Goal: Register for event/course

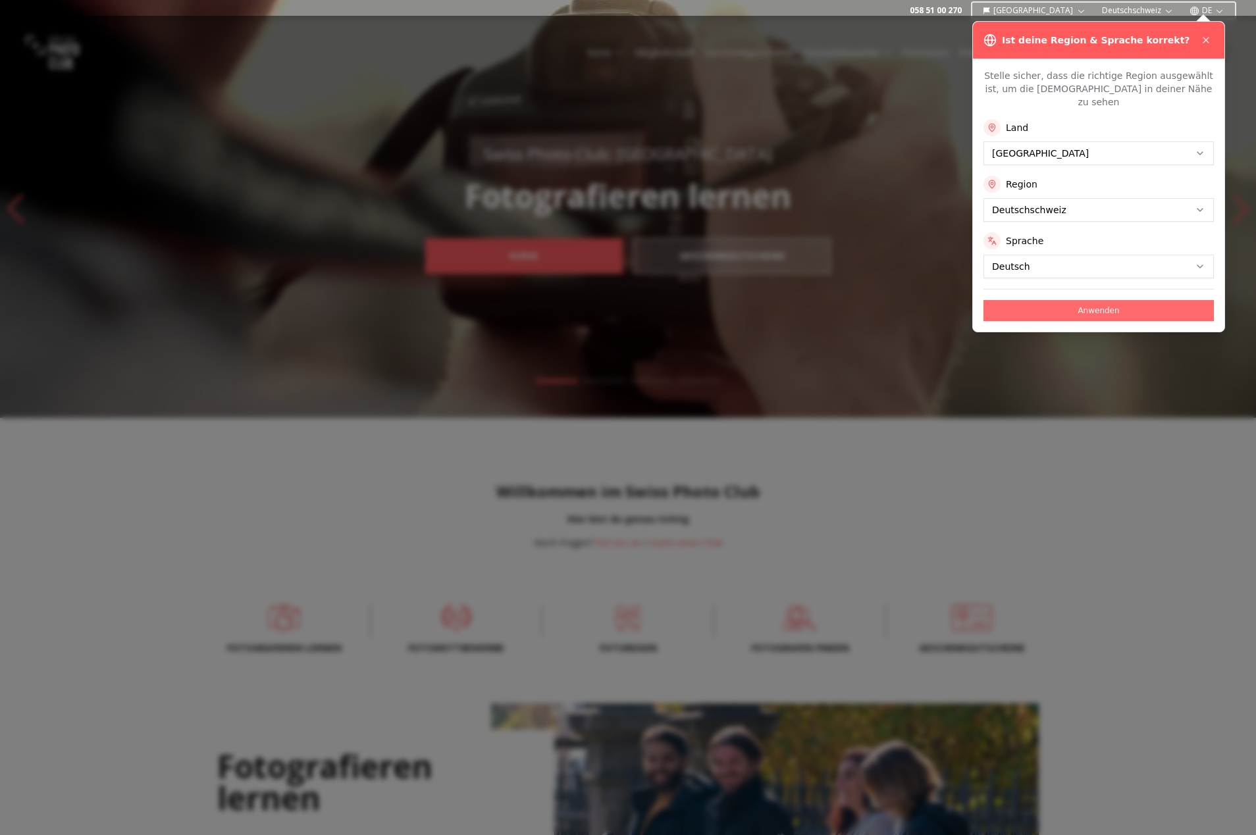
click at [1128, 300] on button "Anwenden" at bounding box center [1098, 310] width 230 height 21
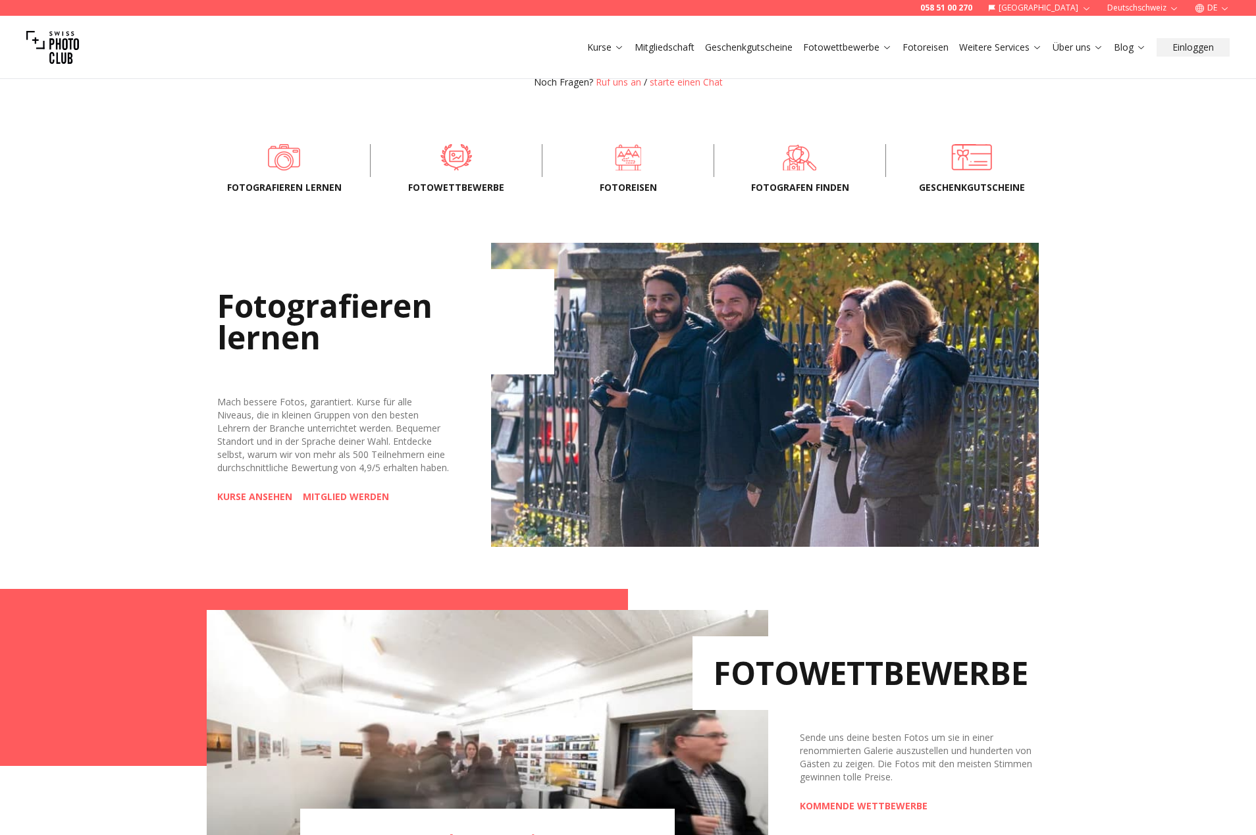
scroll to position [790, 0]
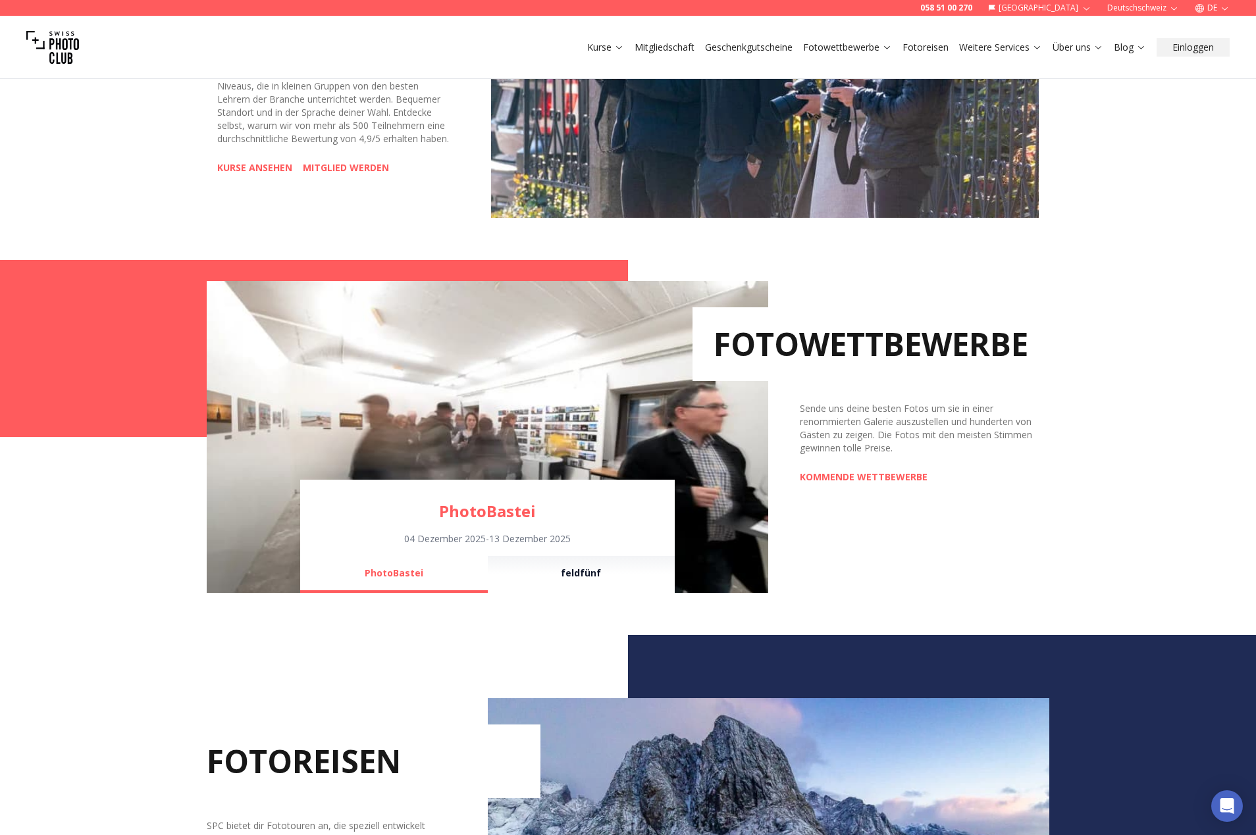
click at [889, 351] on h2 "FOTOWETTBEWERBE" at bounding box center [870, 344] width 357 height 74
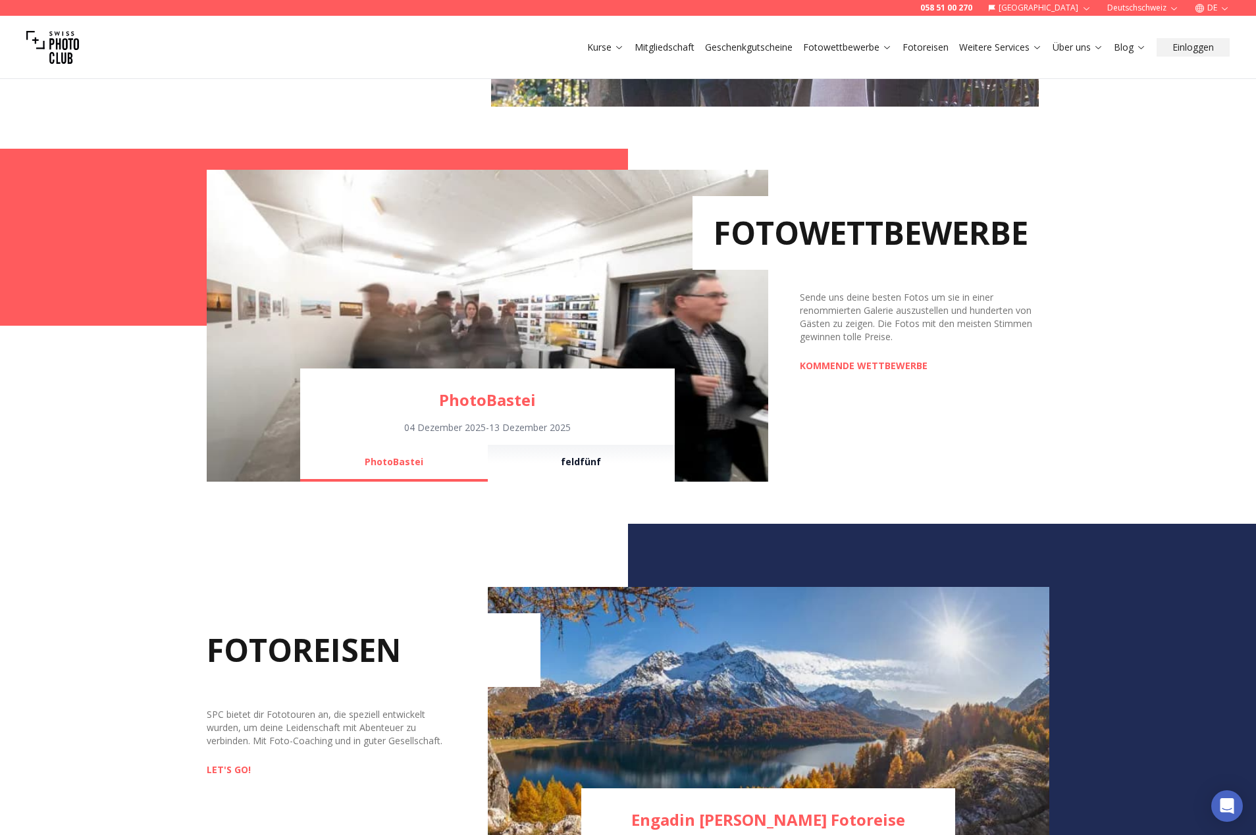
scroll to position [1119, 0]
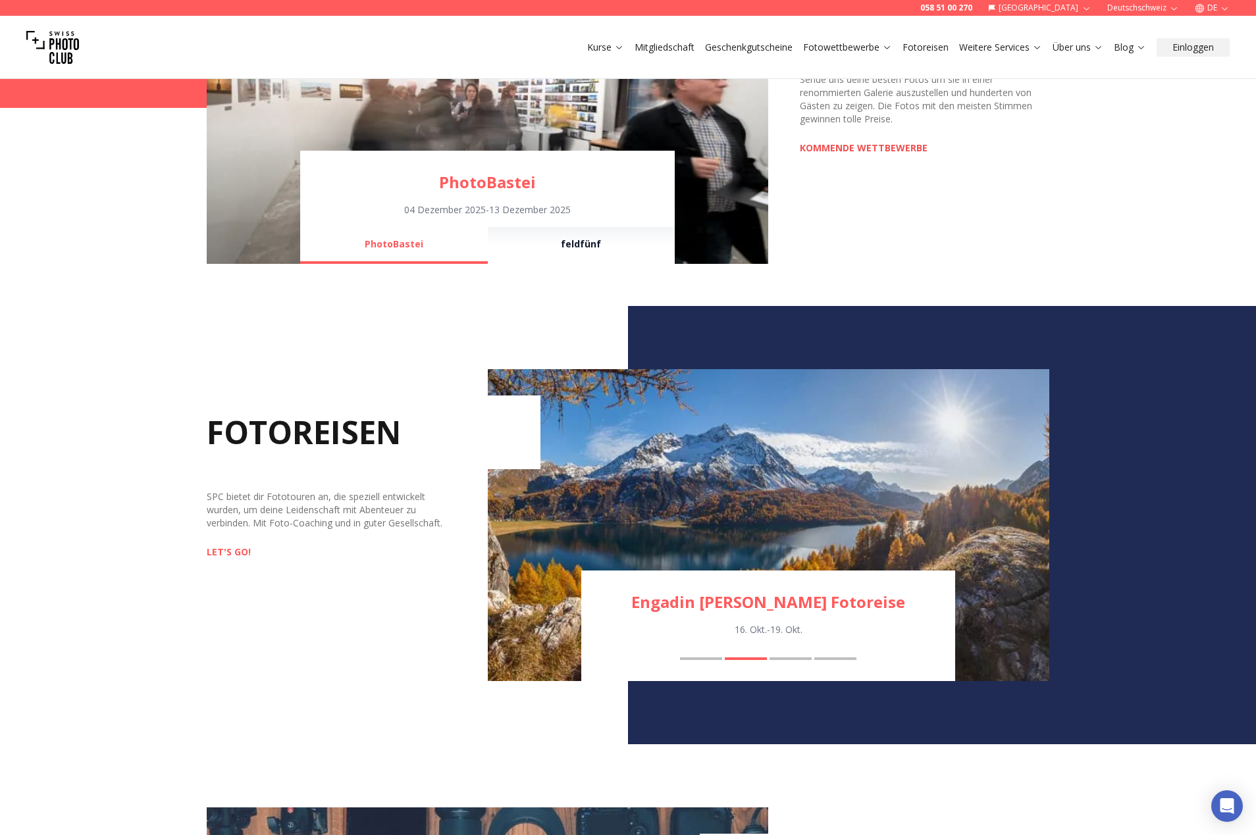
click at [870, 151] on link "KOMMENDE WETTBEWERBE" at bounding box center [864, 147] width 128 height 13
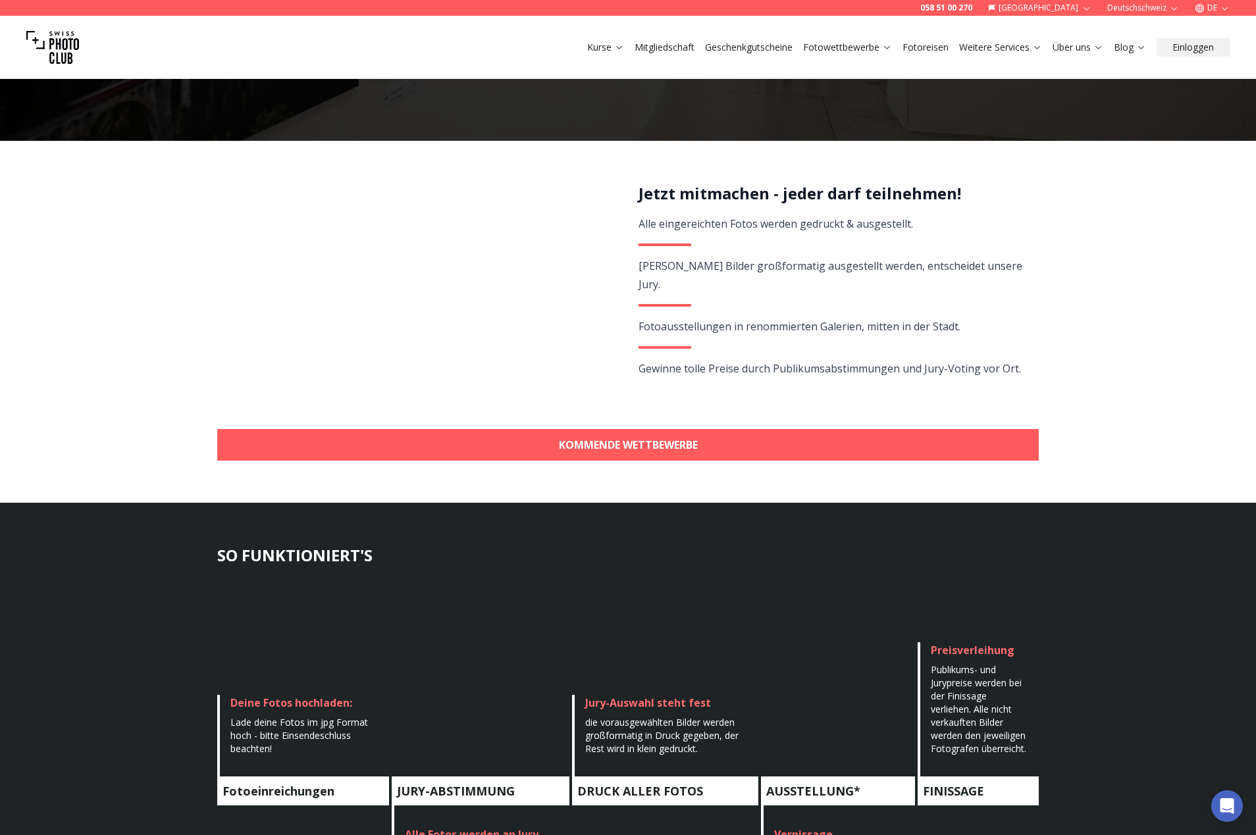
scroll to position [197, 0]
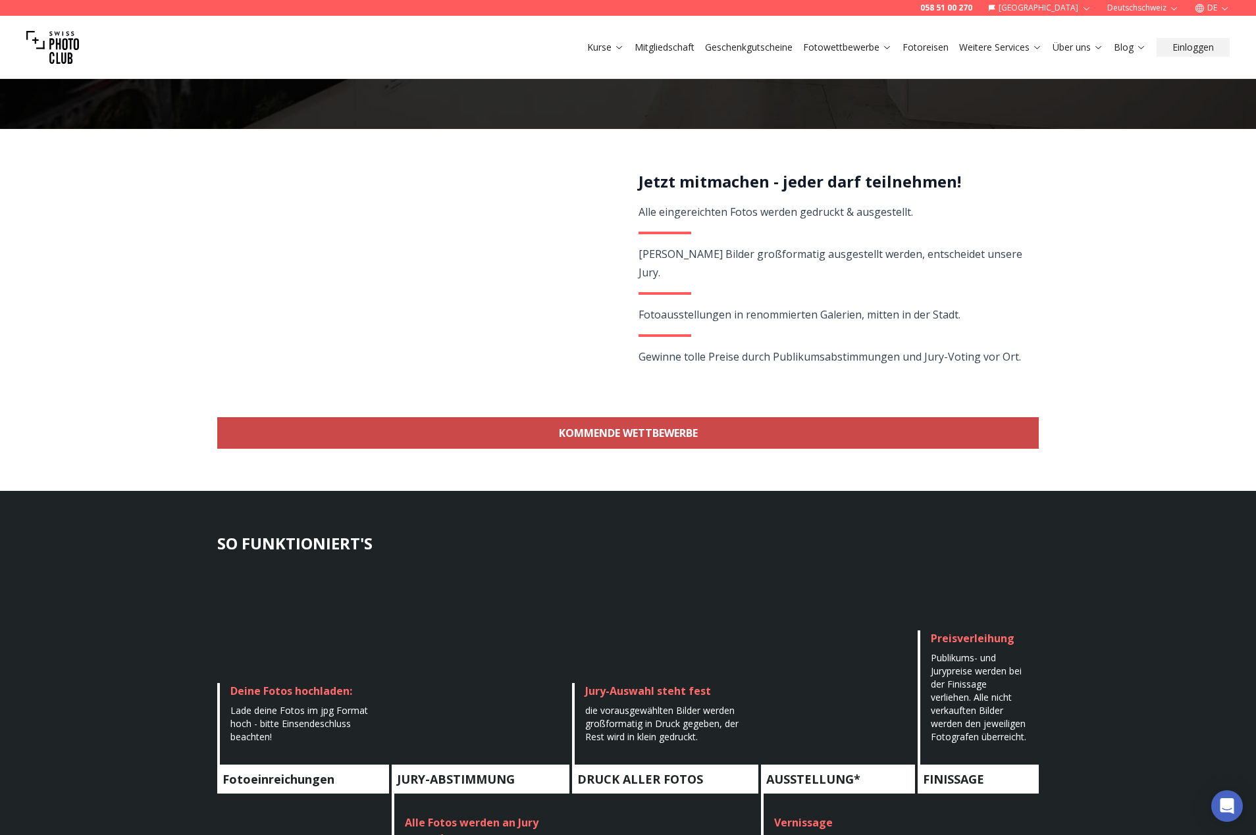
click at [712, 428] on link "KOMMENDE WETTBEWERBE" at bounding box center [627, 433] width 821 height 32
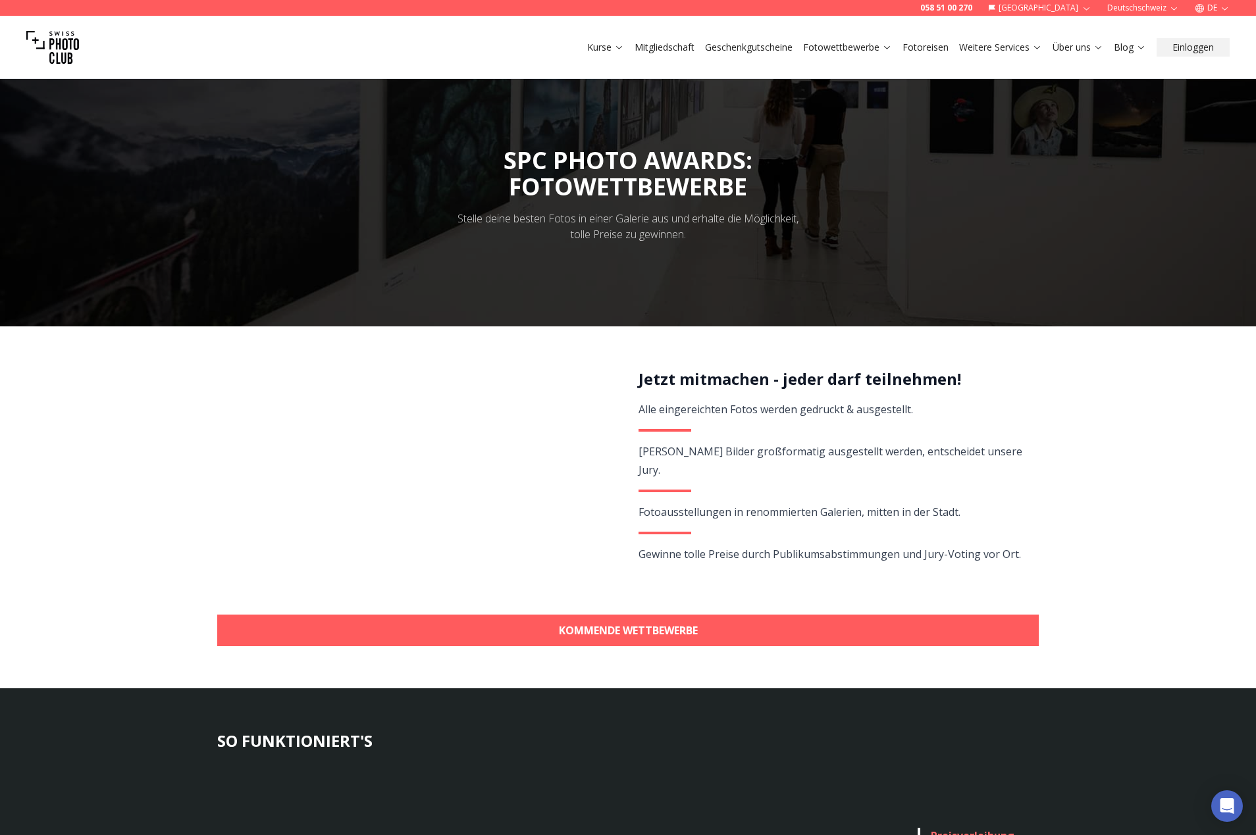
click at [779, 547] on span "Gewinne tolle Preise durch Publikumsabstimmungen und Jury-Voting vor Ort." at bounding box center [829, 554] width 382 height 14
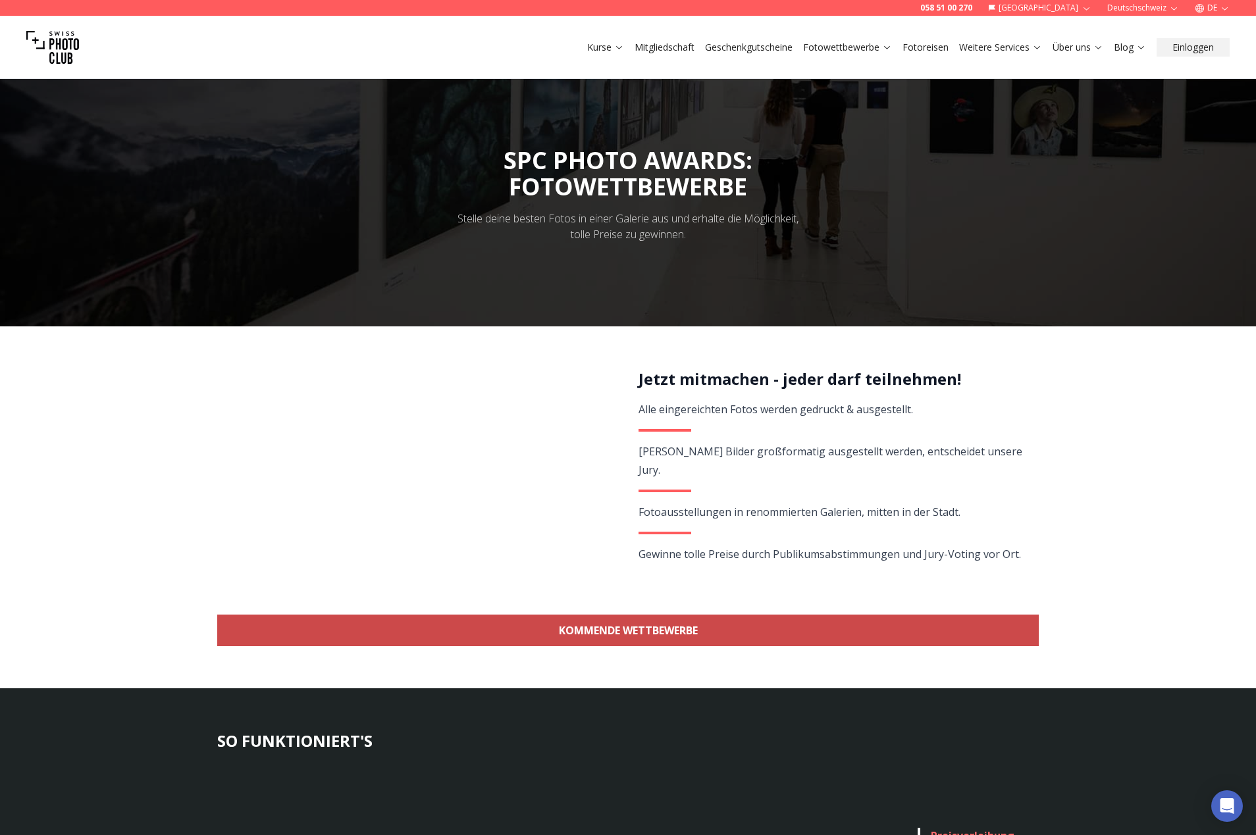
click at [655, 625] on link "KOMMENDE WETTBEWERBE" at bounding box center [627, 631] width 821 height 32
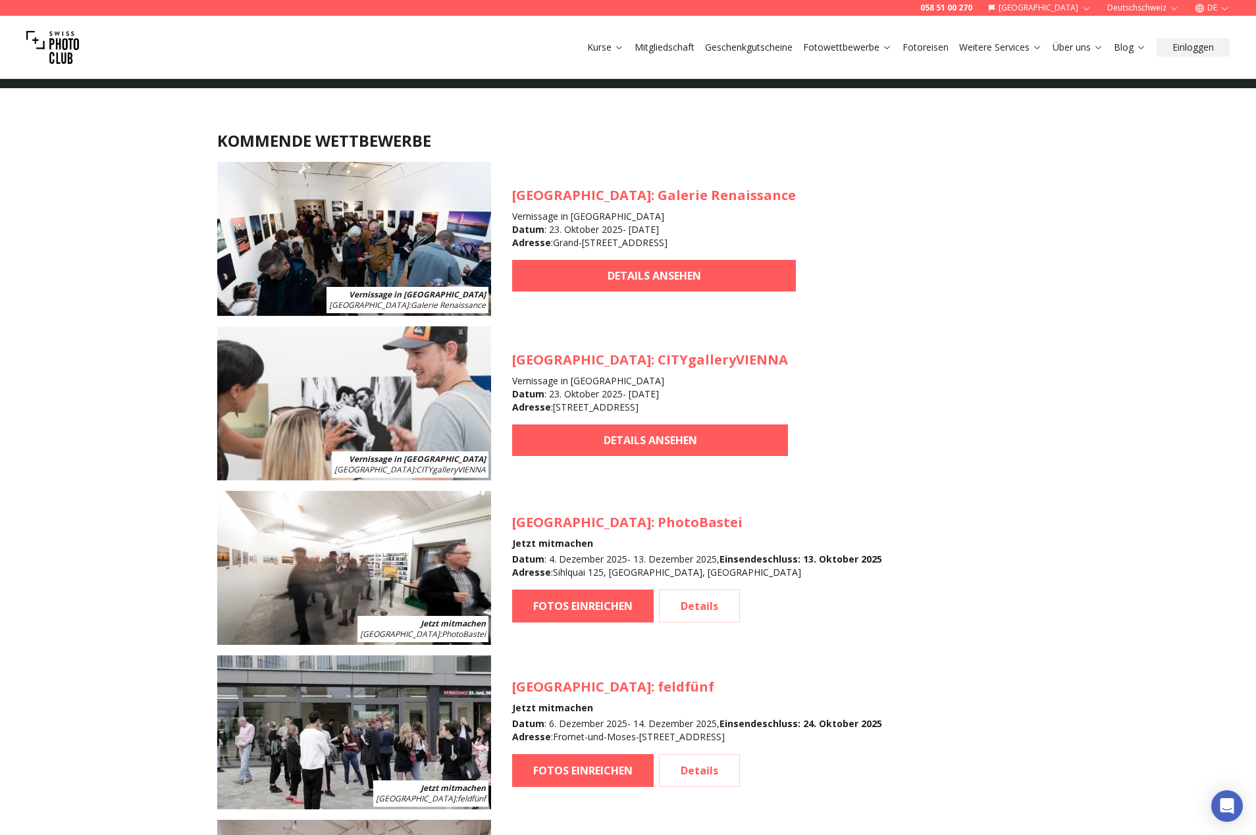
scroll to position [1173, 0]
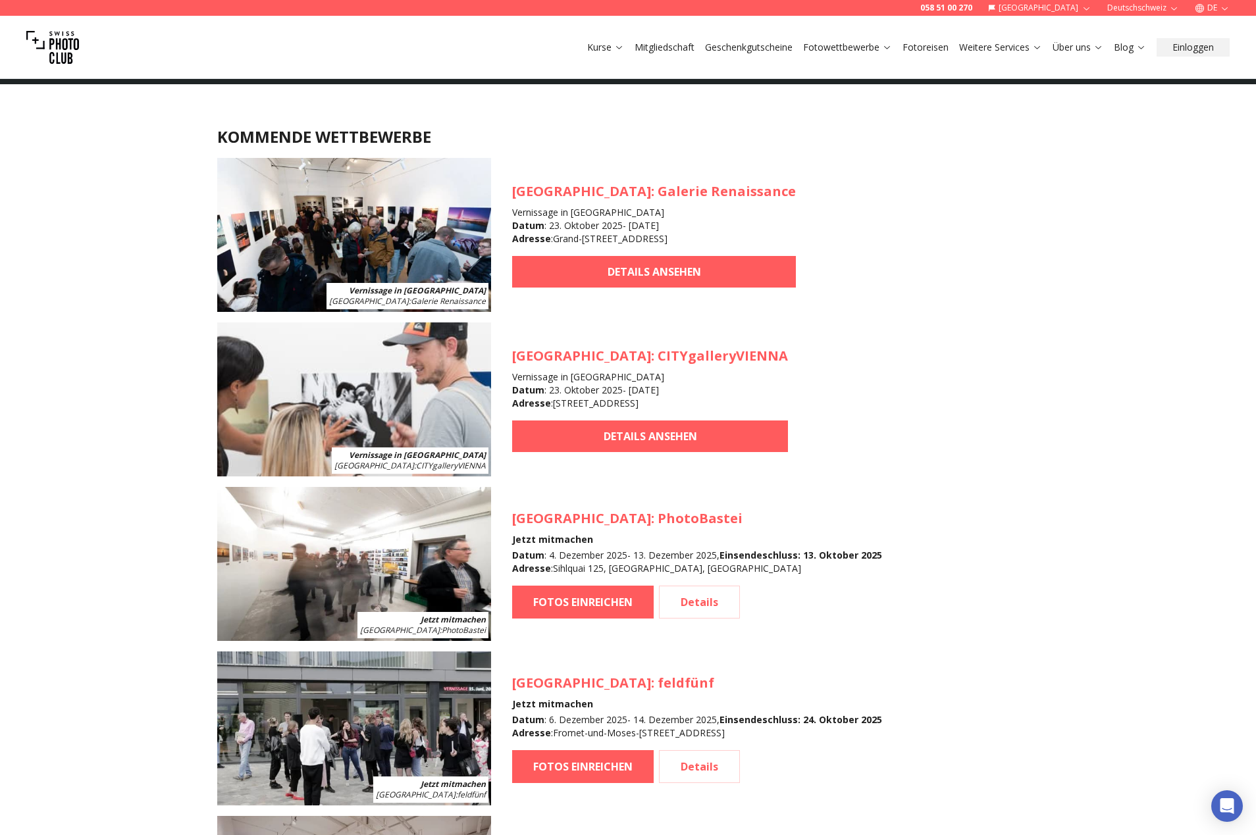
click at [813, 558] on b "Einsendeschluss : [DATE]" at bounding box center [800, 555] width 163 height 13
click at [652, 561] on div "Datum : [DATE] - [DATE] , Einsendeschluss : [DATE] Adresse : [STREET_ADDRESS]" at bounding box center [697, 562] width 370 height 26
click at [726, 607] on link "Details" at bounding box center [699, 602] width 81 height 33
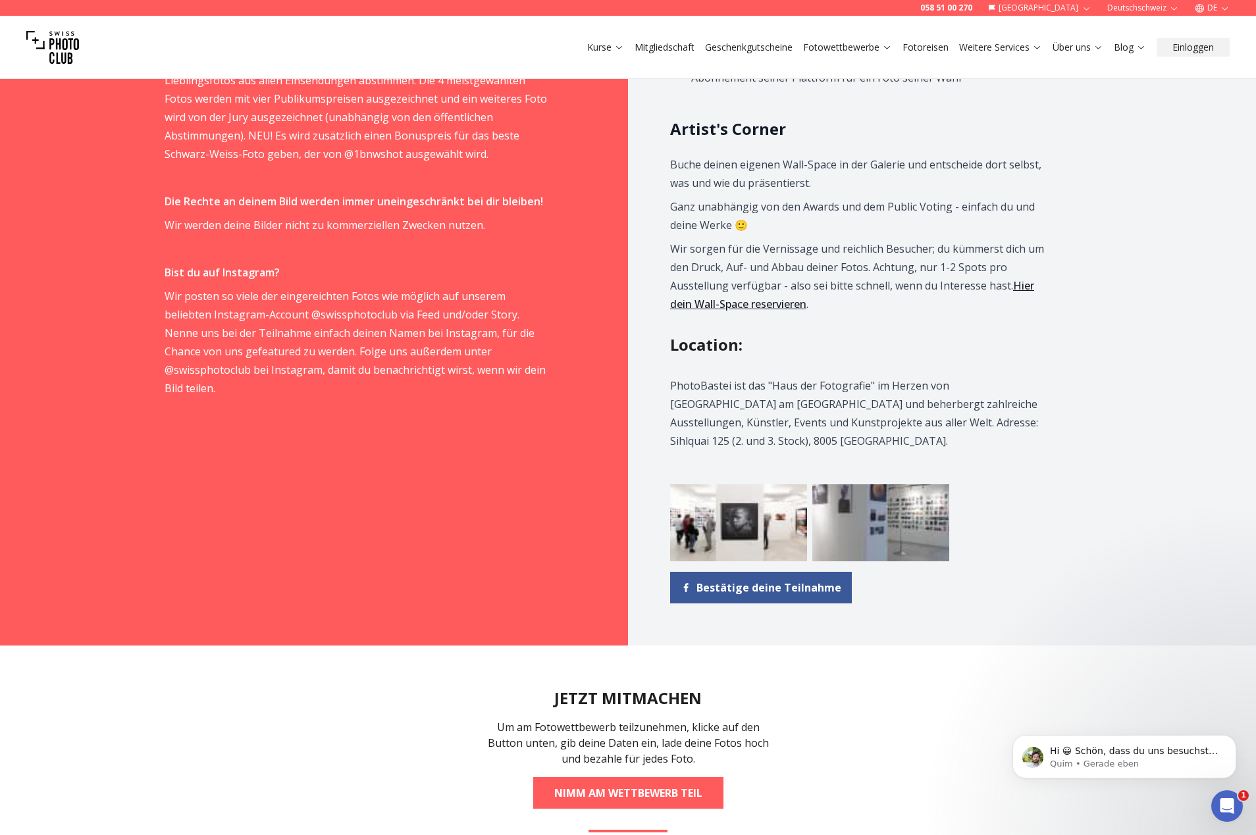
scroll to position [1382, 0]
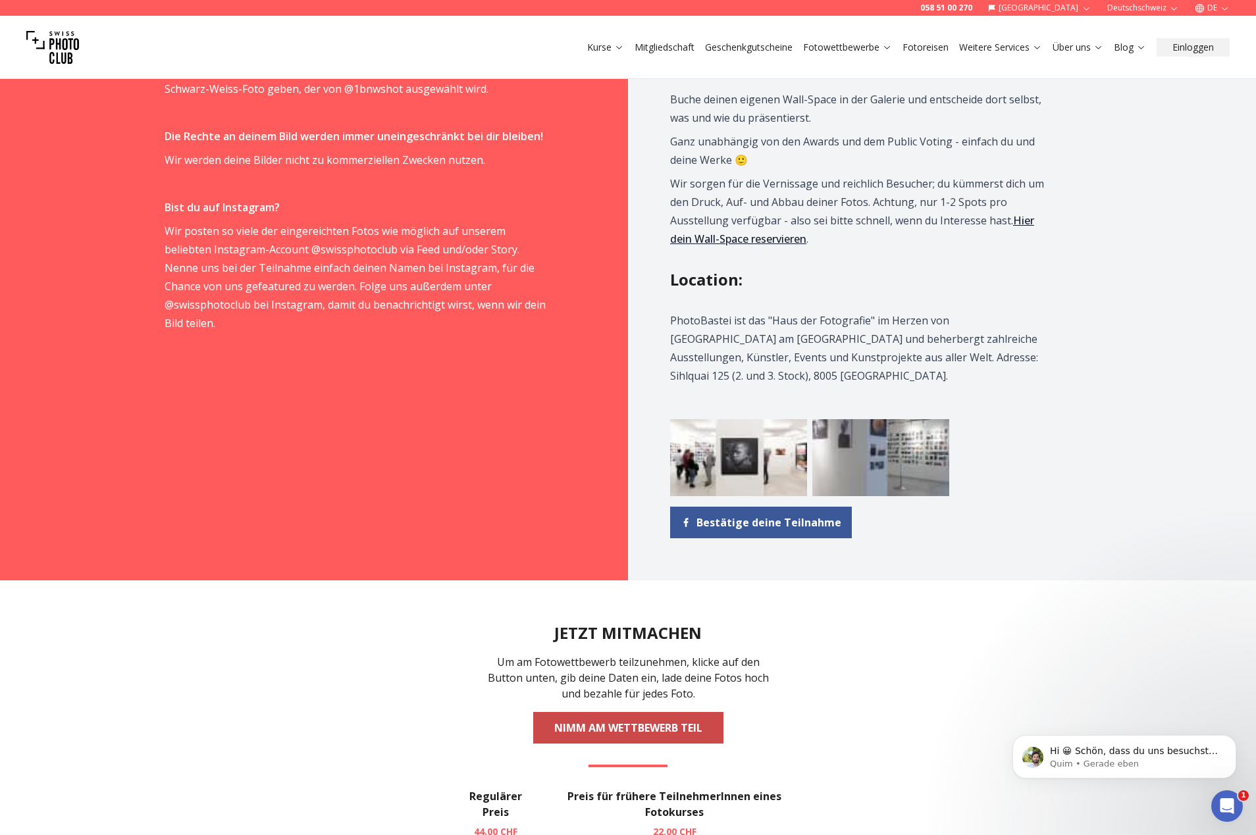
click at [703, 712] on link "NIMM AM WETTBEWERB TEIL" at bounding box center [628, 728] width 190 height 32
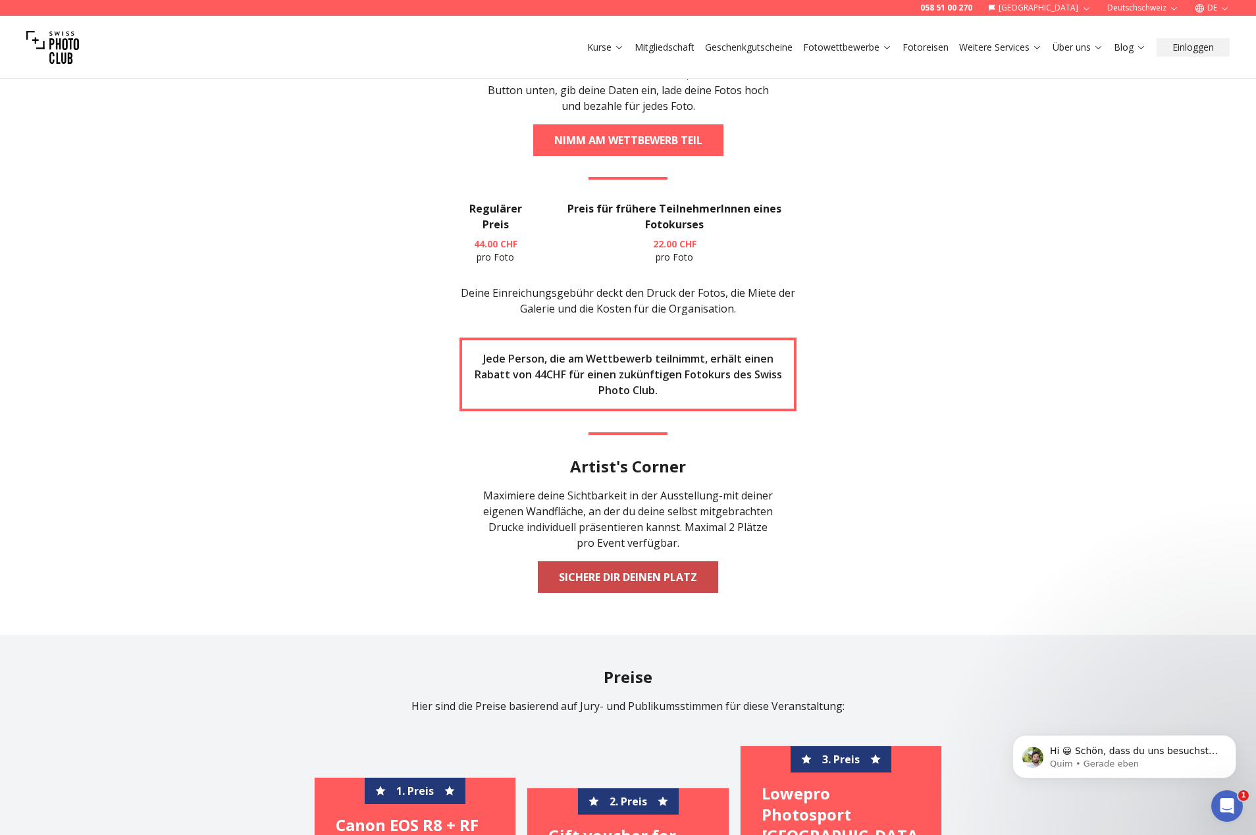
scroll to position [2172, 0]
